Goal: Task Accomplishment & Management: Complete application form

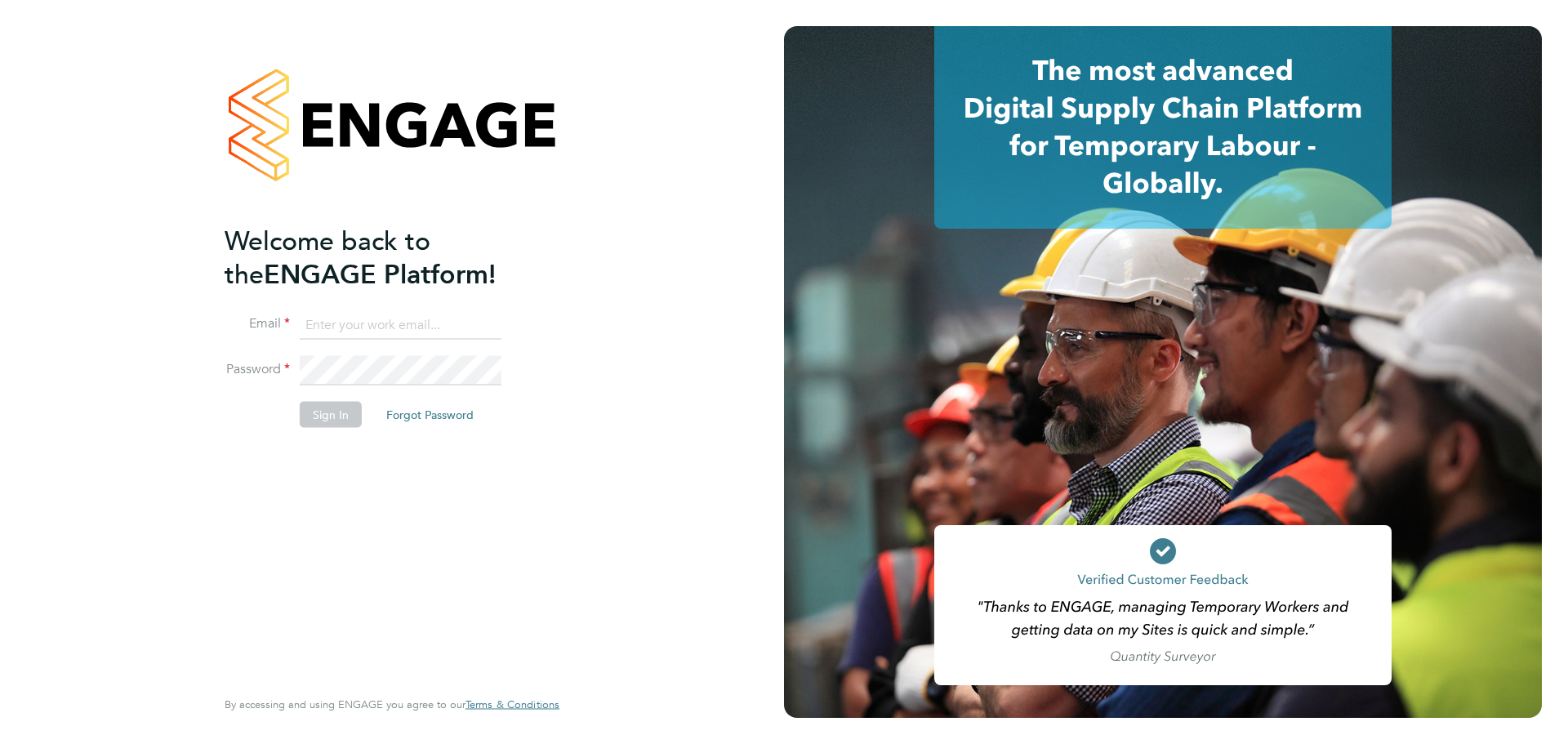
type input "[PERSON_NAME][EMAIL_ADDRESS][PERSON_NAME][DOMAIN_NAME]"
click at [329, 416] on button "Sign In" at bounding box center [330, 414] width 62 height 26
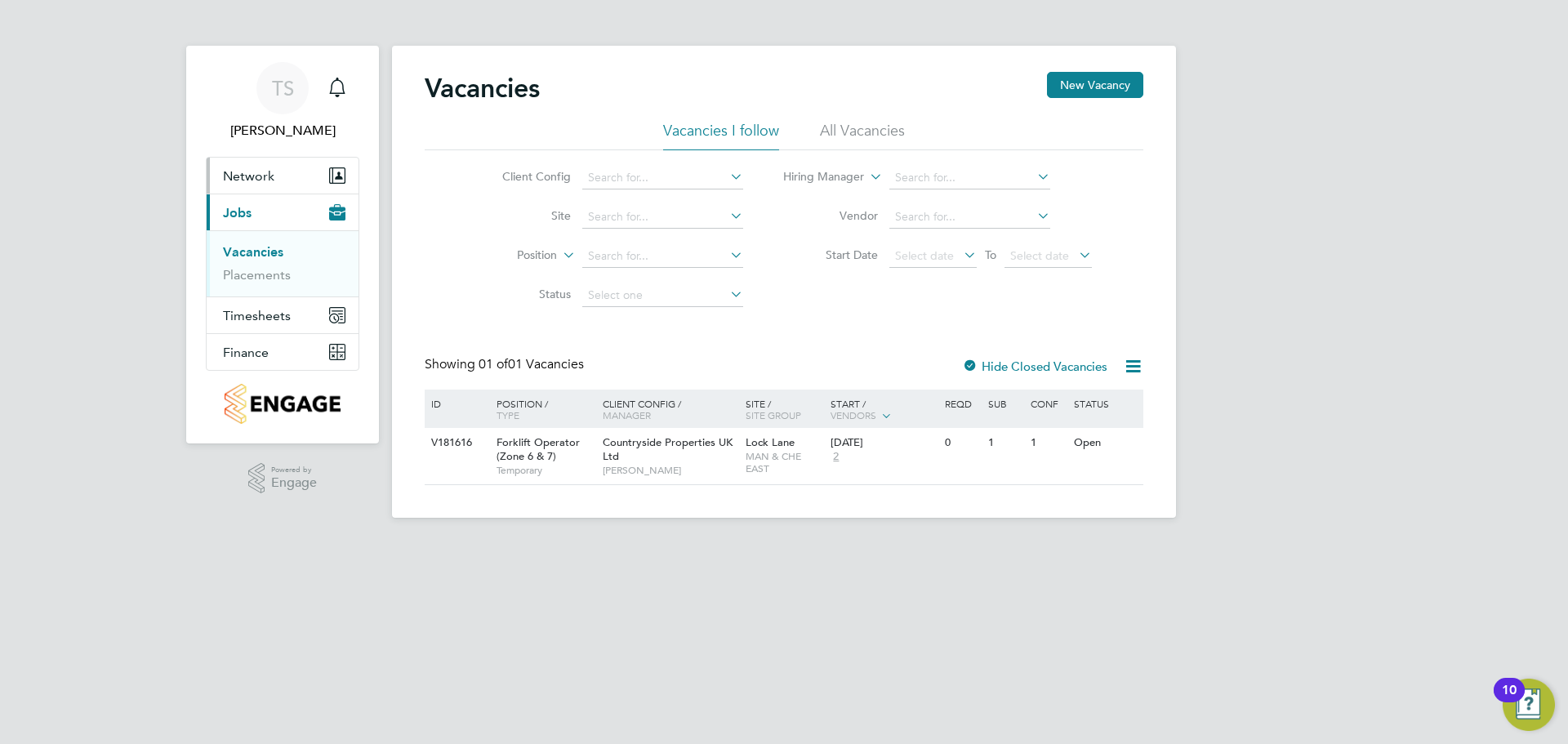
click at [283, 183] on button "Network" at bounding box center [283, 175] width 152 height 36
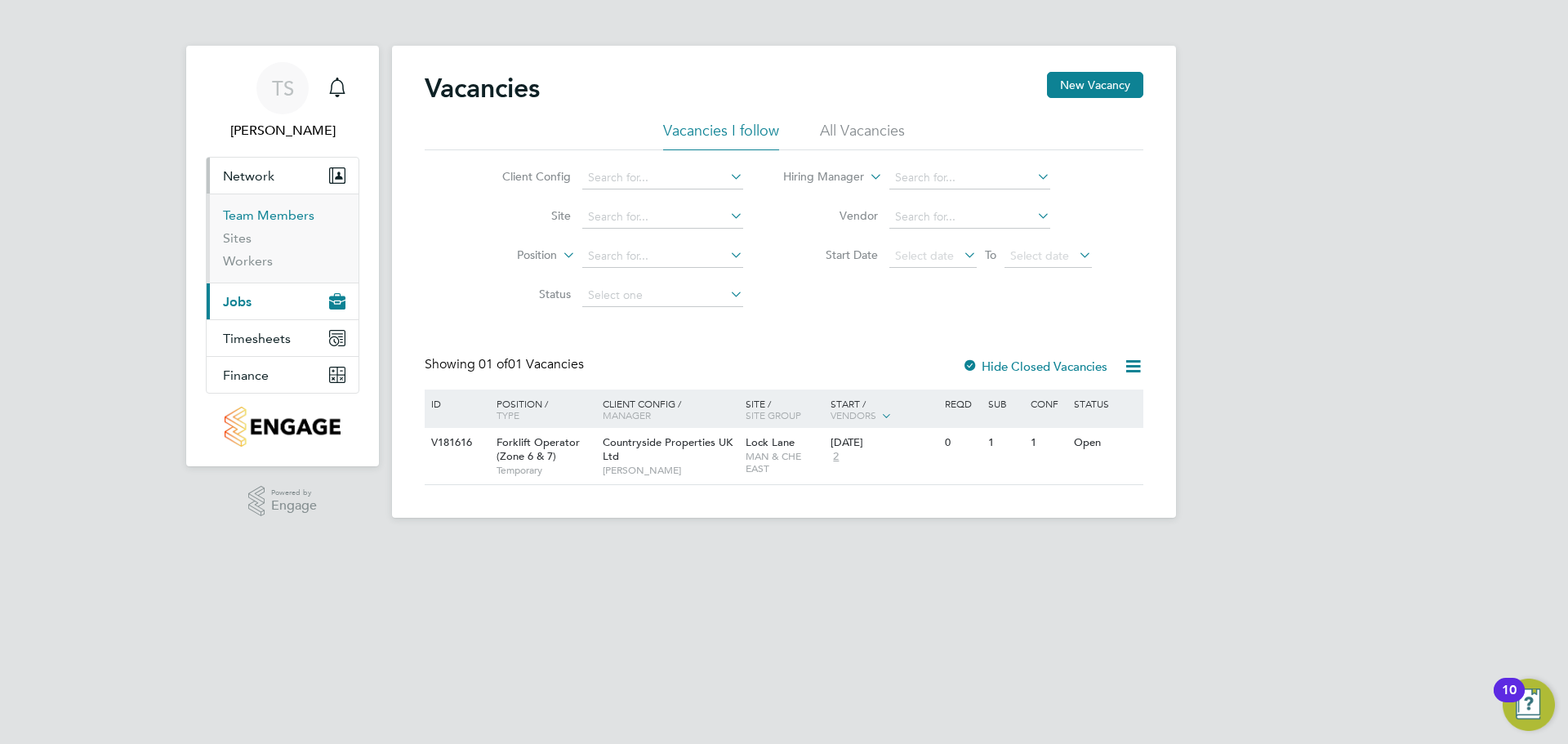
click at [269, 209] on link "Team Members" at bounding box center [268, 215] width 92 height 16
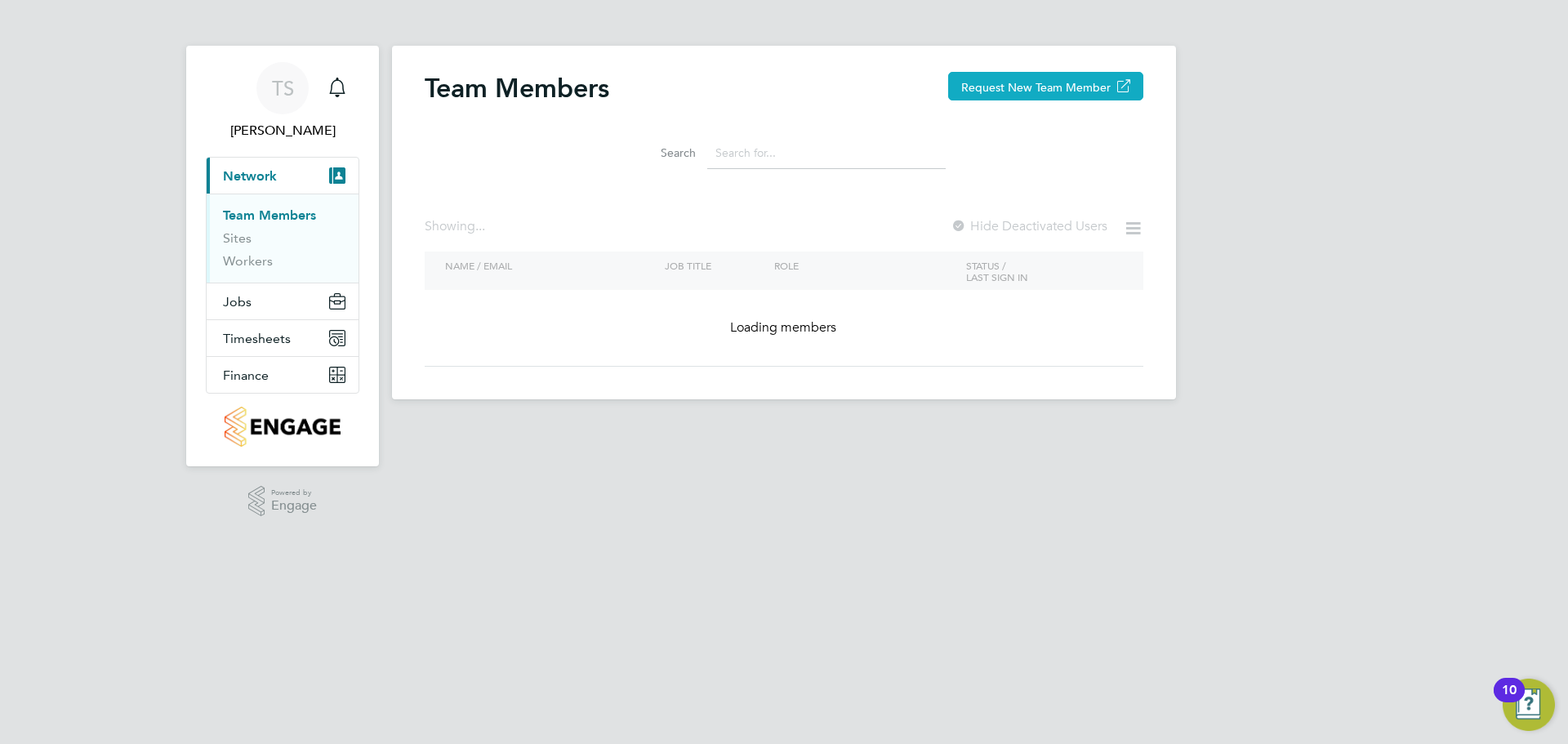
click at [1028, 86] on button "Request New Team Member" at bounding box center [1046, 86] width 195 height 29
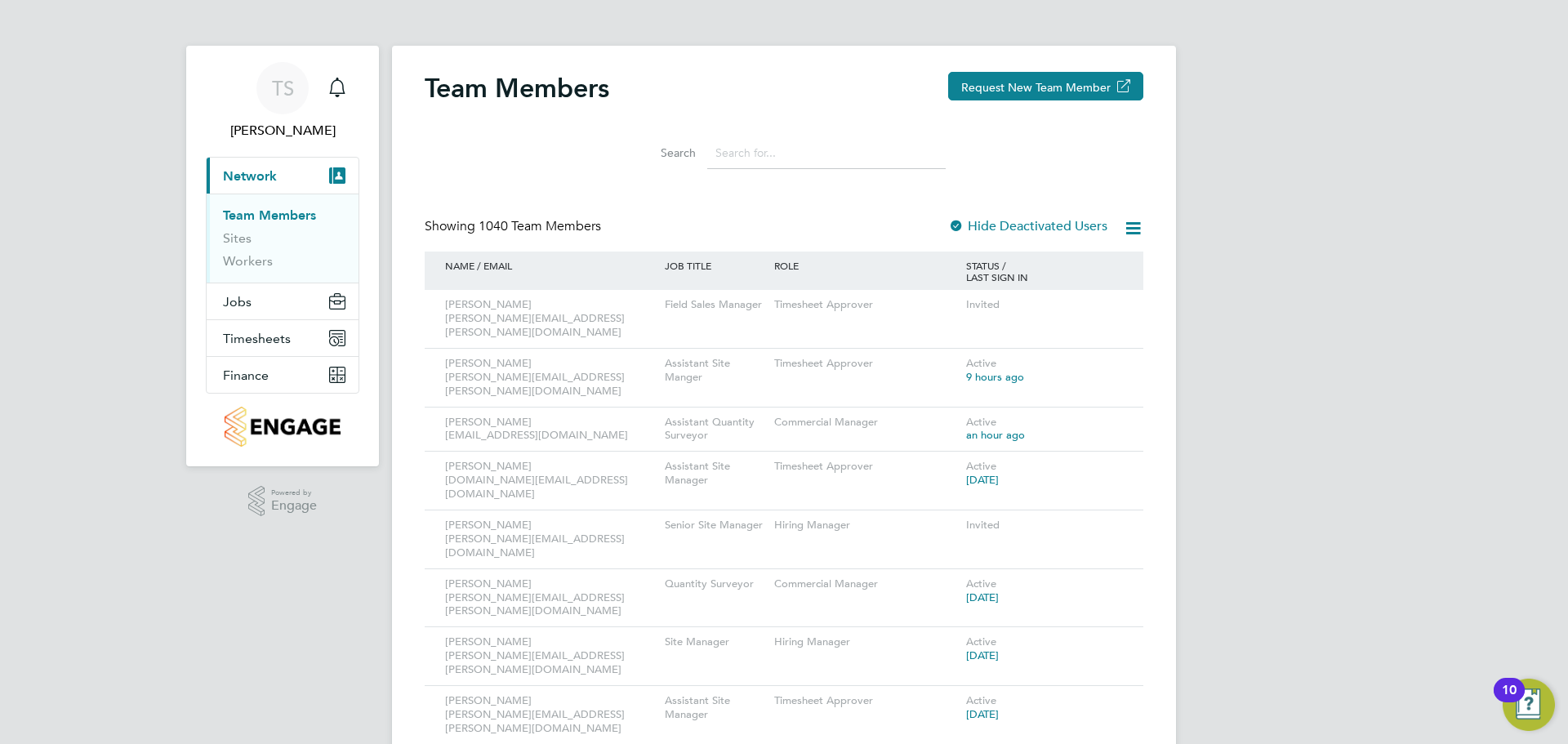
click at [725, 145] on input at bounding box center [826, 153] width 239 height 32
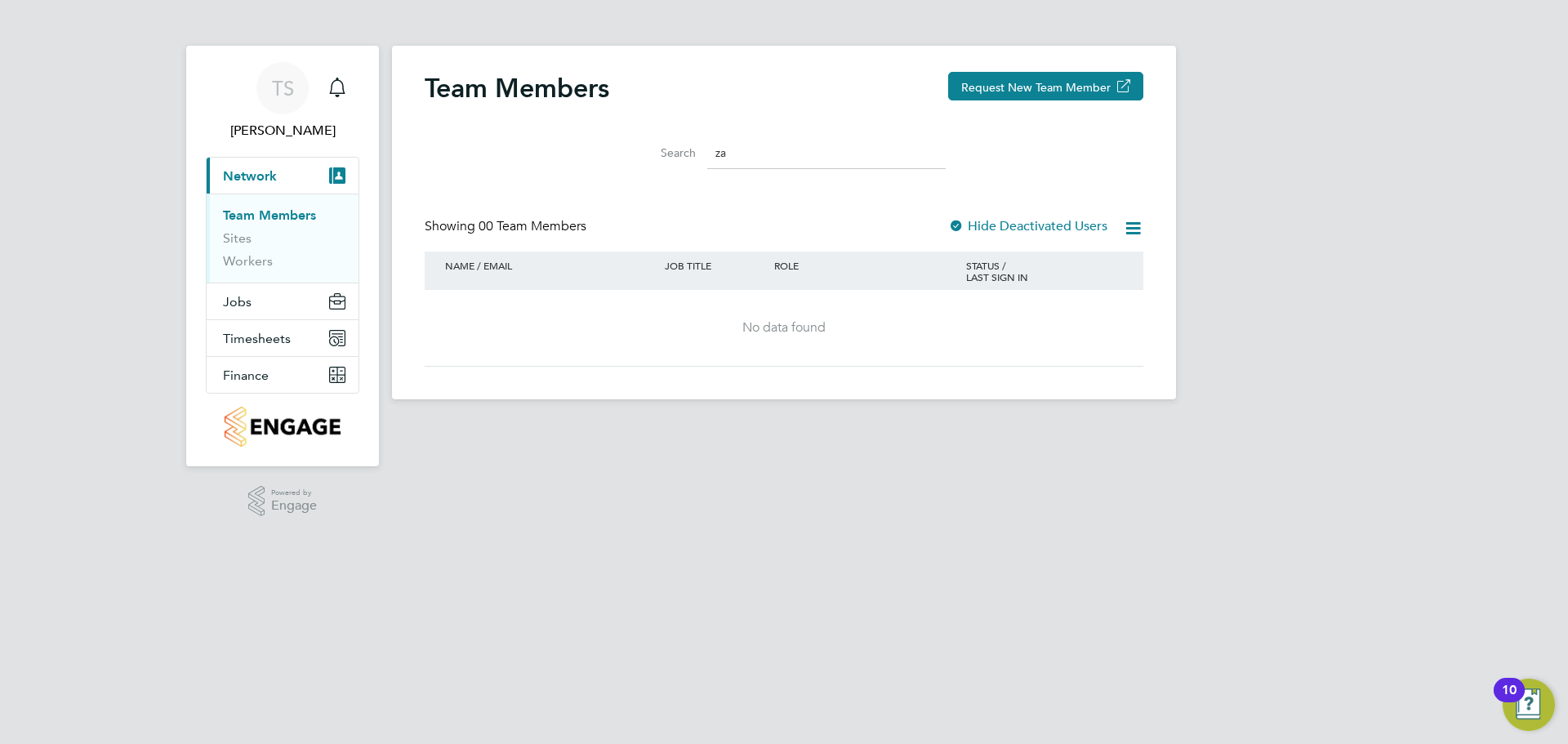
type input "z"
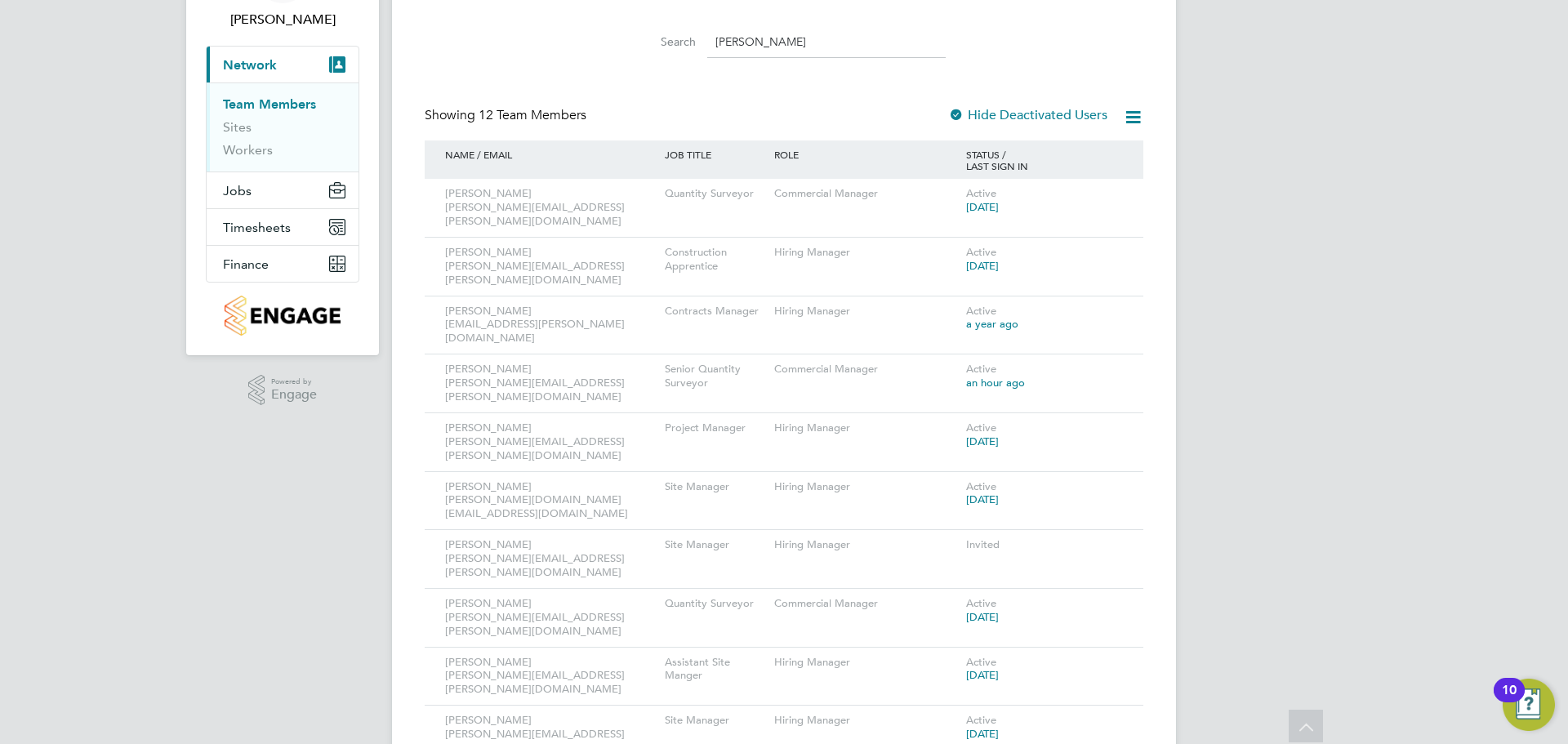
scroll to position [65, 0]
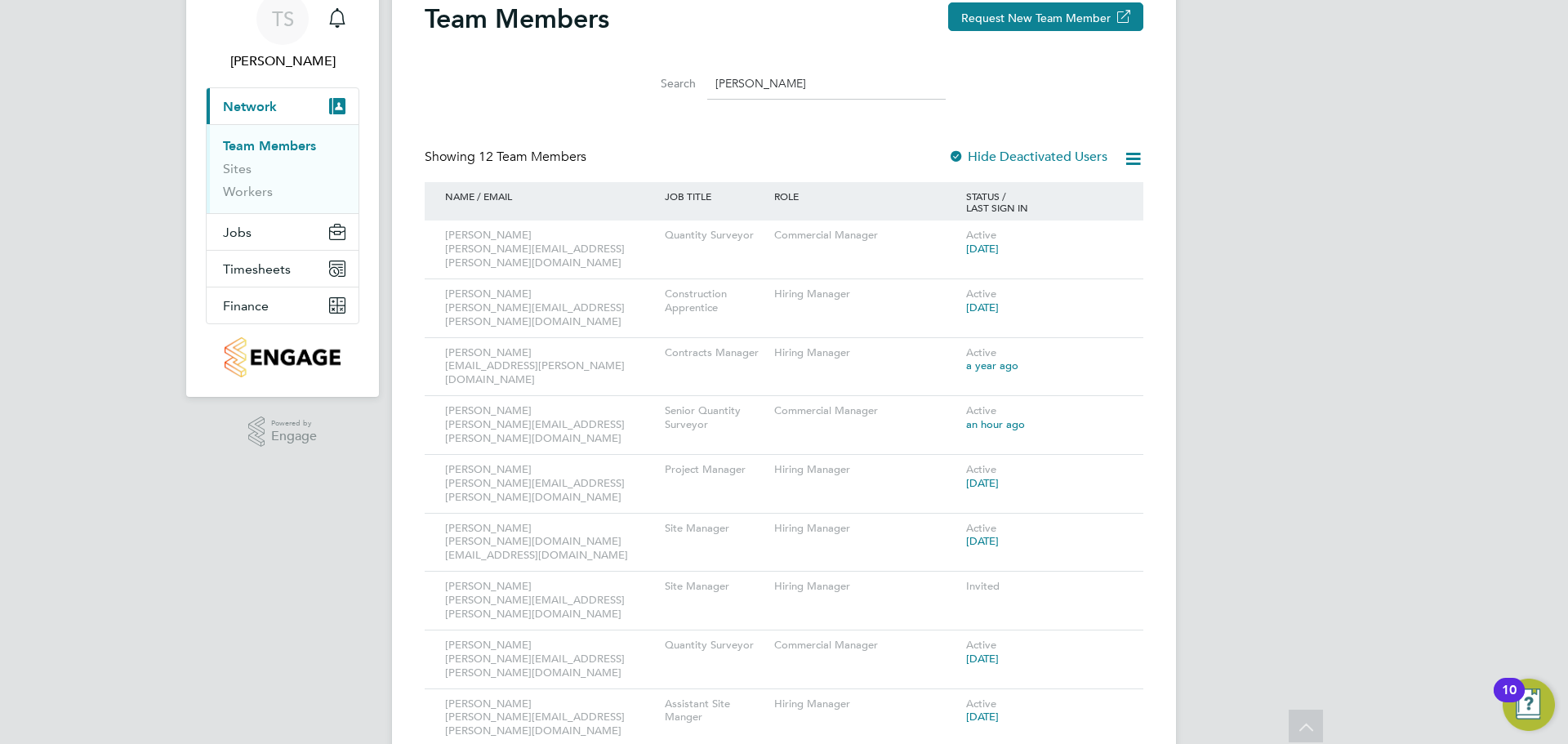
drag, startPoint x: 767, startPoint y: 13, endPoint x: 658, endPoint y: 11, distance: 109.0
click at [658, 11] on div "Team Members Request New Team Member Search [PERSON_NAME] Showing 12 Team Membe…" at bounding box center [784, 463] width 719 height 921
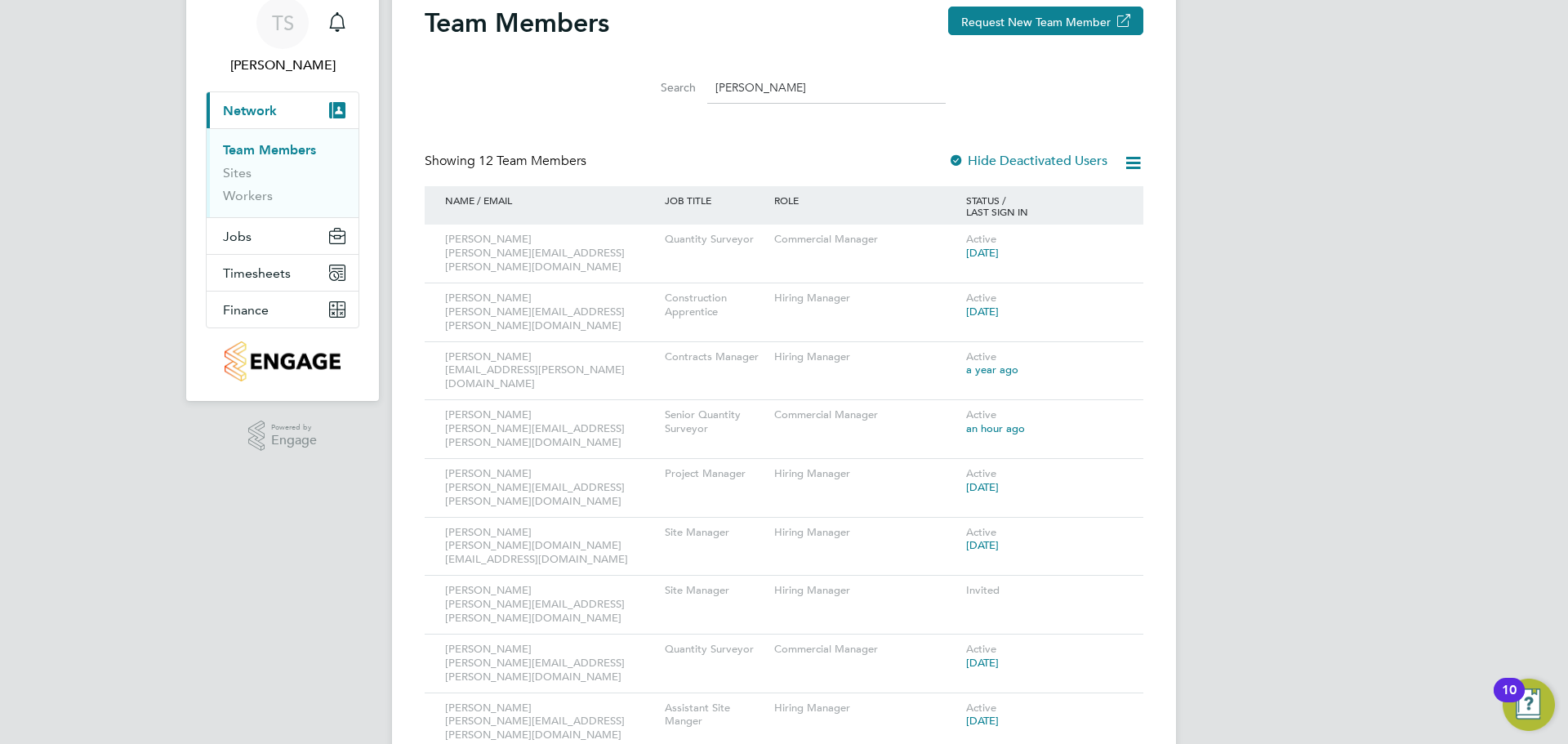
click at [778, 80] on input "[PERSON_NAME]" at bounding box center [826, 88] width 239 height 32
drag, startPoint x: 778, startPoint y: 85, endPoint x: 598, endPoint y: 64, distance: 181.2
click at [601, 64] on li "Search [PERSON_NAME]" at bounding box center [783, 88] width 364 height 48
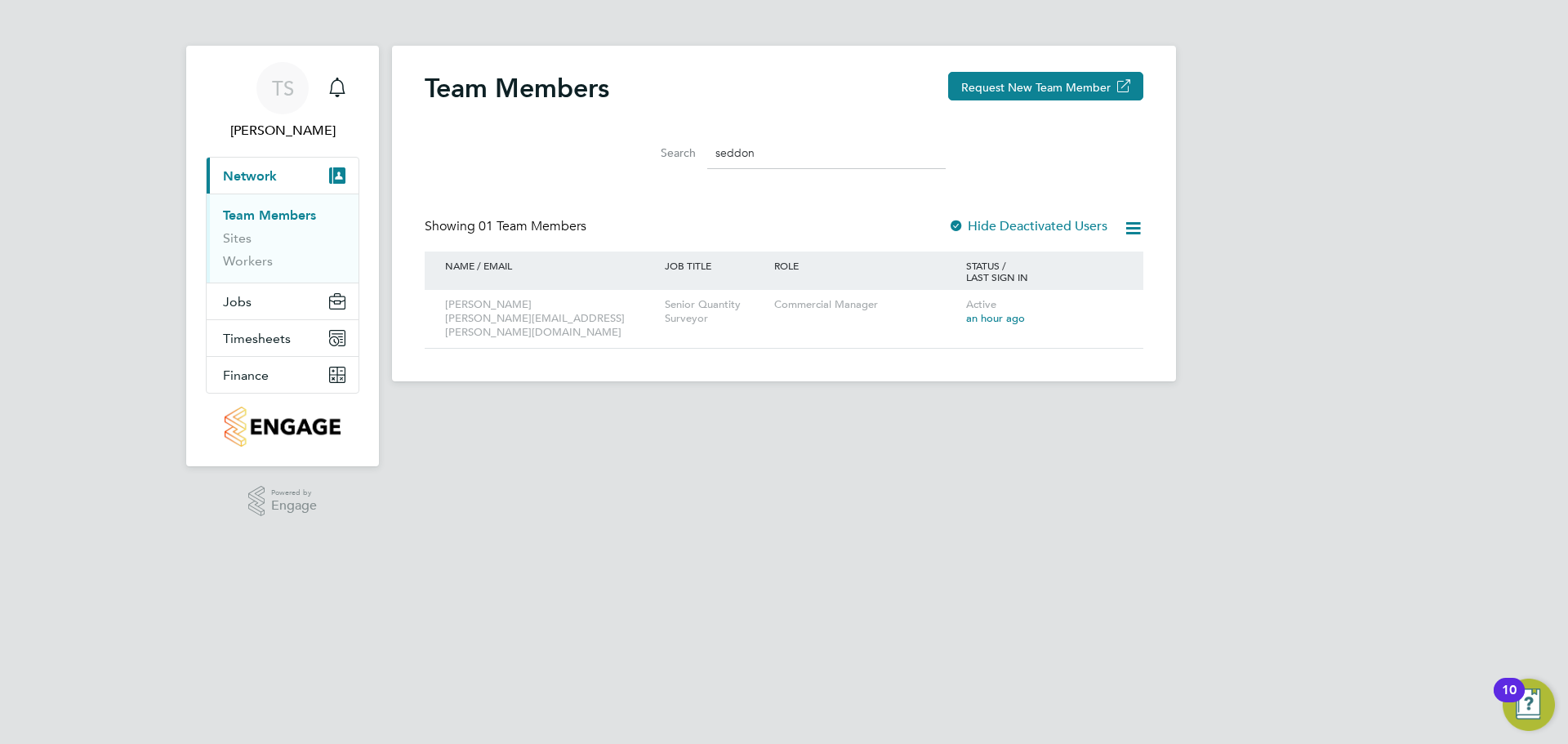
scroll to position [0, 0]
type input "s"
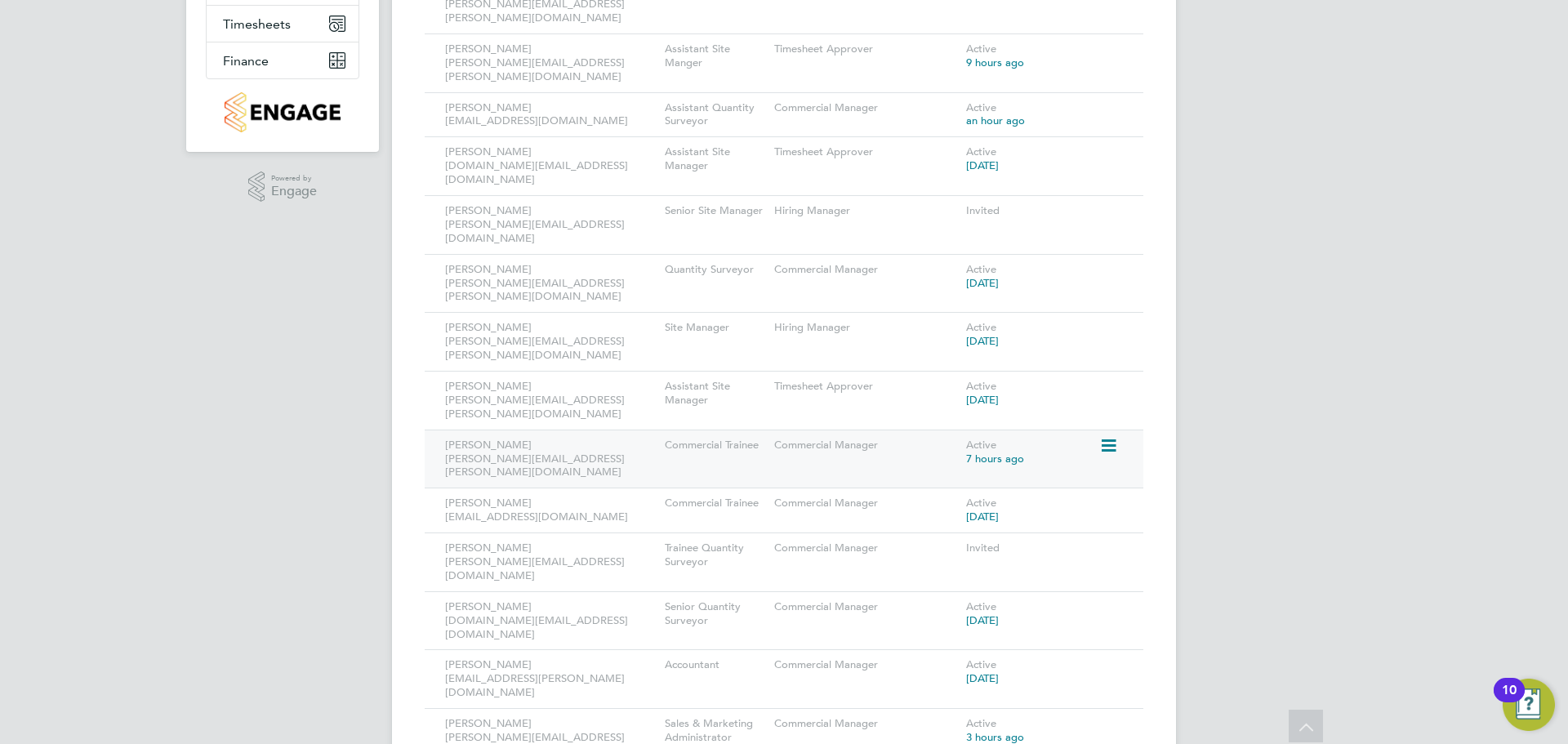
scroll to position [327, 0]
